Goal: Task Accomplishment & Management: Manage account settings

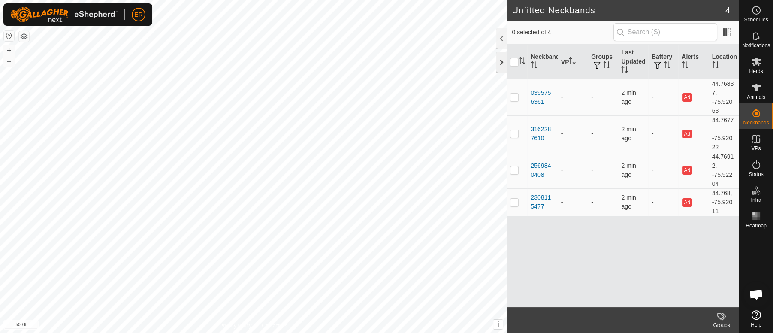
scroll to position [7505, 0]
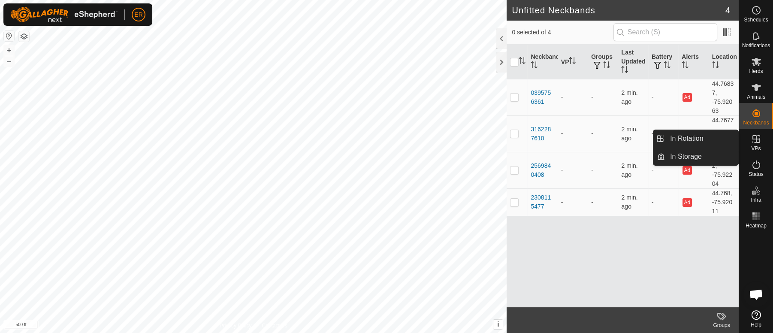
click at [754, 139] on icon at bounding box center [756, 139] width 10 height 10
click at [754, 140] on icon at bounding box center [756, 139] width 10 height 10
click at [702, 137] on link "In Rotation" at bounding box center [701, 138] width 73 height 17
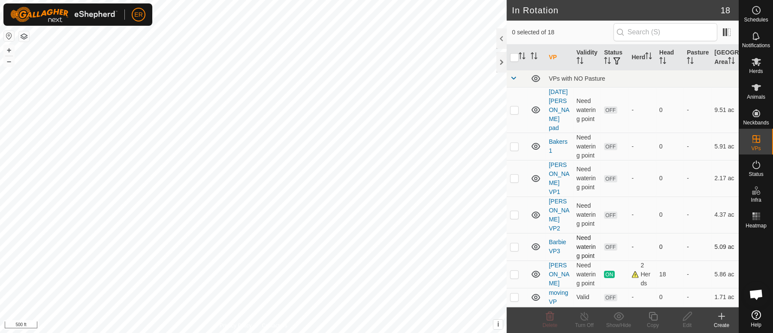
checkbox input "true"
click at [686, 316] on icon at bounding box center [687, 316] width 9 height 9
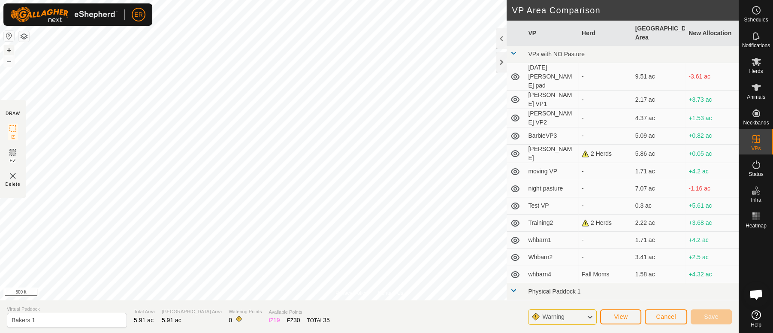
click at [8, 48] on button "+" at bounding box center [9, 50] width 10 height 10
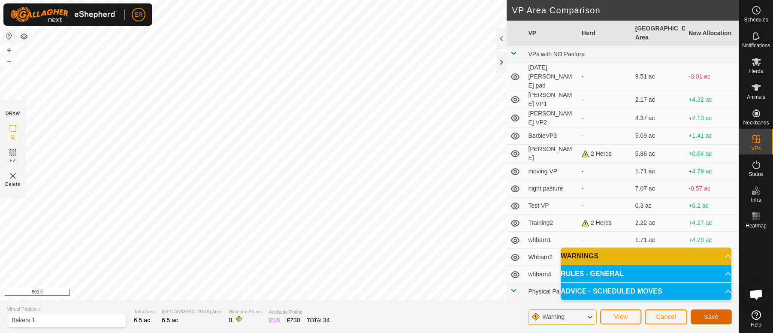
click at [710, 317] on span "Save" at bounding box center [711, 316] width 15 height 7
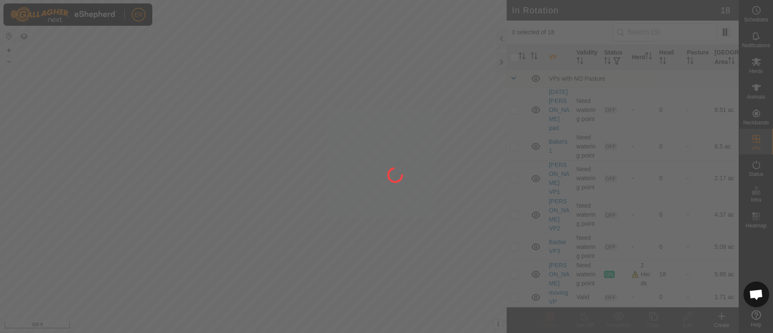
click at [169, 66] on div at bounding box center [386, 166] width 773 height 333
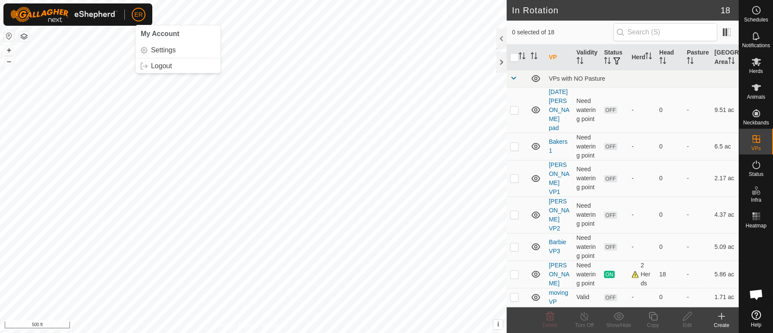
click at [138, 18] on span "ER" at bounding box center [138, 14] width 8 height 9
click at [165, 67] on link "Logout" at bounding box center [178, 66] width 85 height 14
